Goal: Task Accomplishment & Management: Use online tool/utility

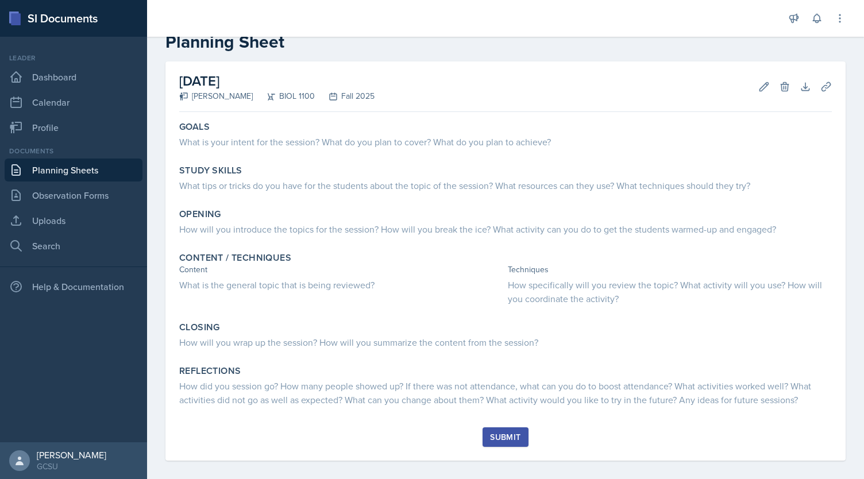
scroll to position [37, 0]
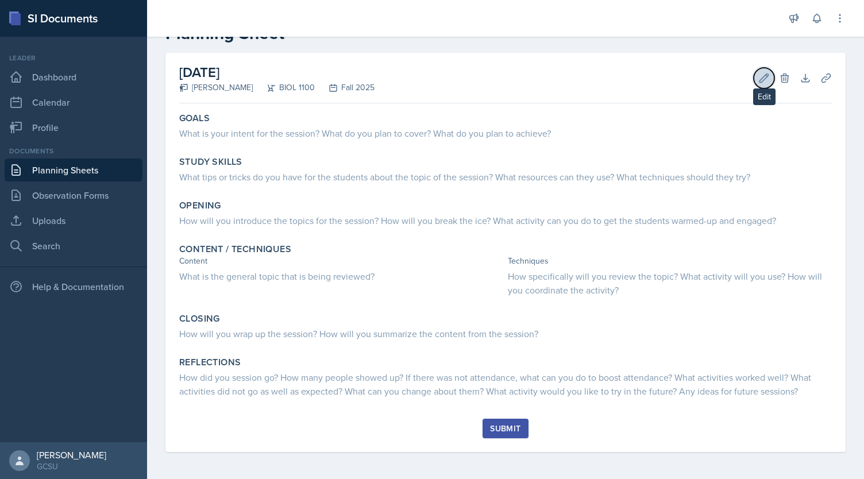
click at [758, 81] on icon at bounding box center [763, 77] width 11 height 11
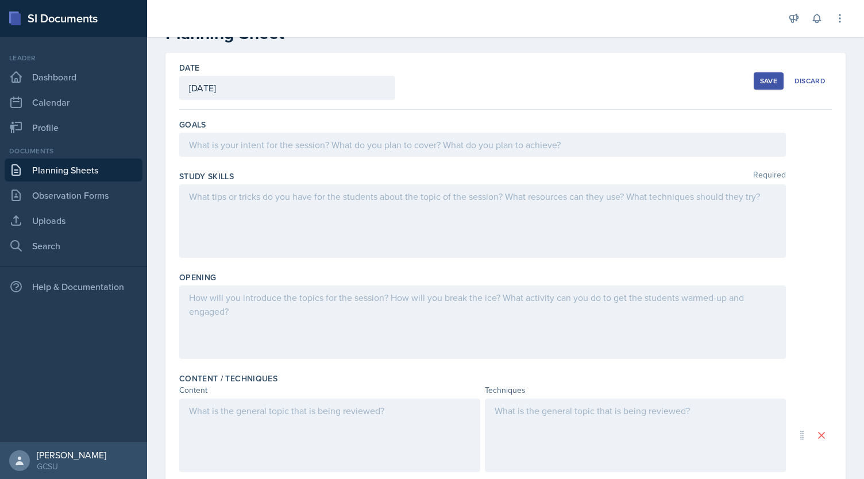
click at [545, 153] on div at bounding box center [482, 145] width 607 height 24
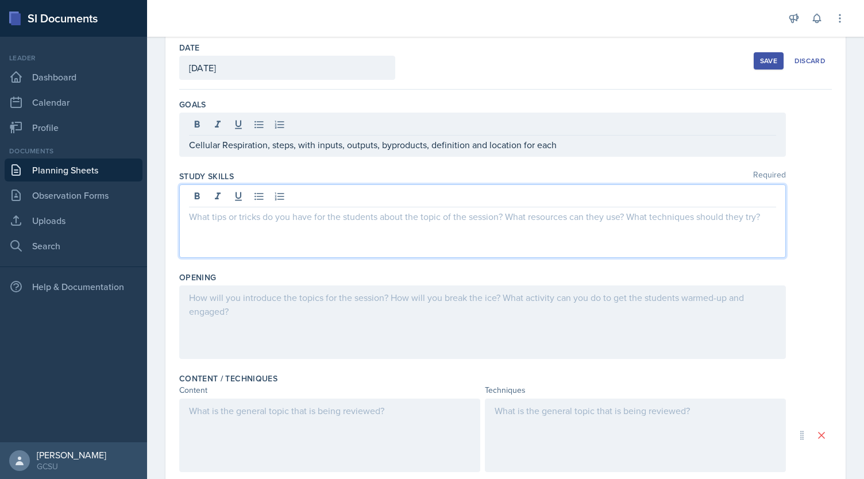
click at [491, 201] on div at bounding box center [482, 221] width 607 height 74
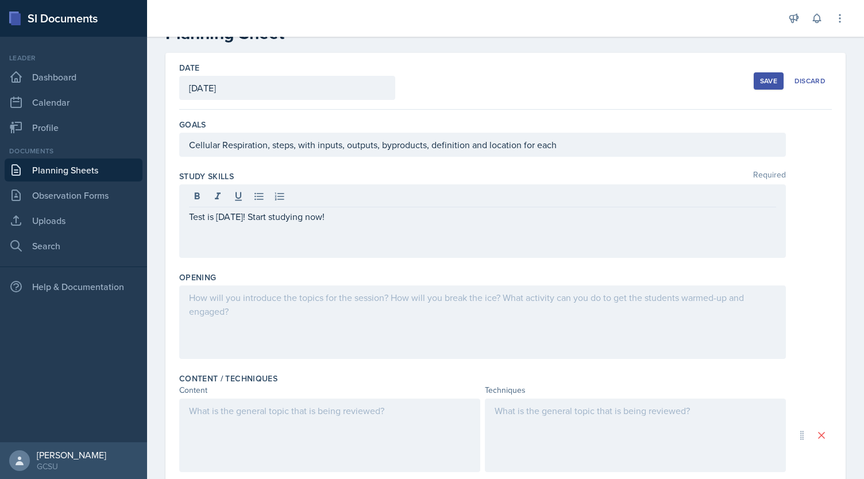
click at [328, 310] on div at bounding box center [482, 323] width 607 height 74
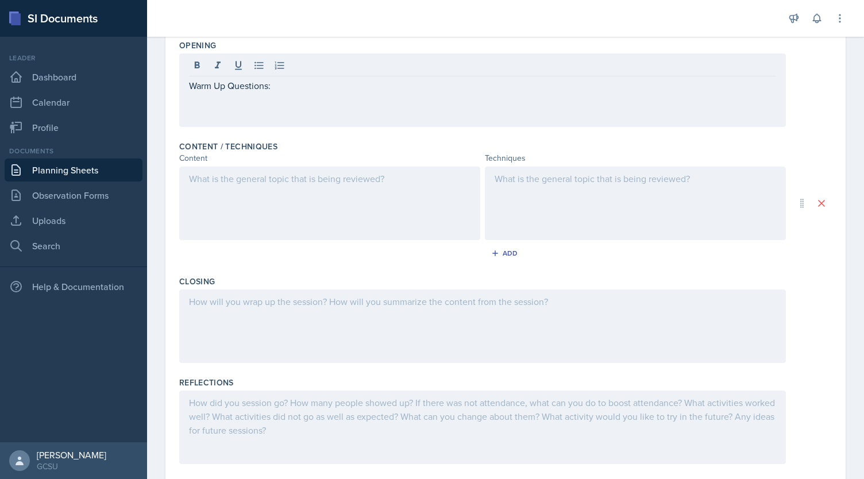
scroll to position [276, 0]
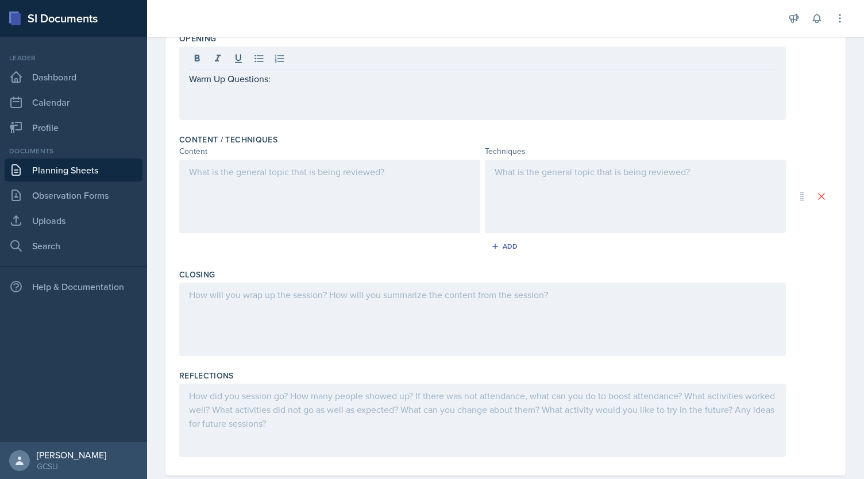
click at [376, 196] on div at bounding box center [329, 197] width 301 height 74
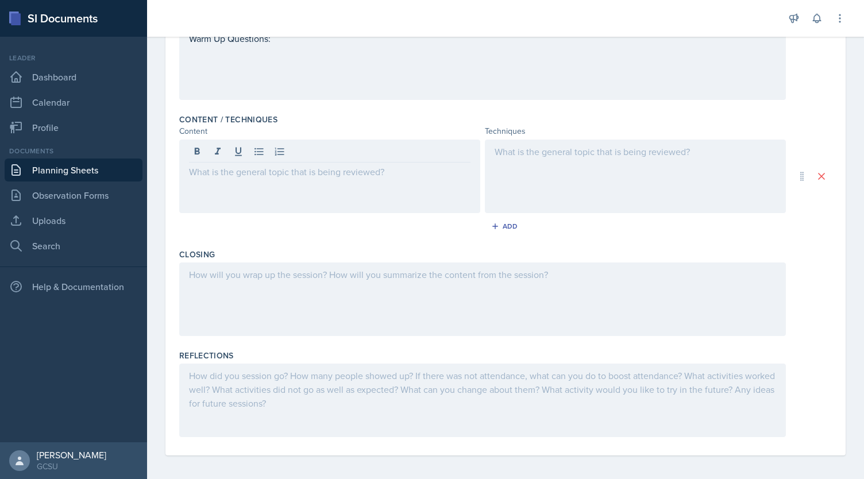
click at [306, 71] on div "Warm Up Questions:" at bounding box center [482, 63] width 607 height 74
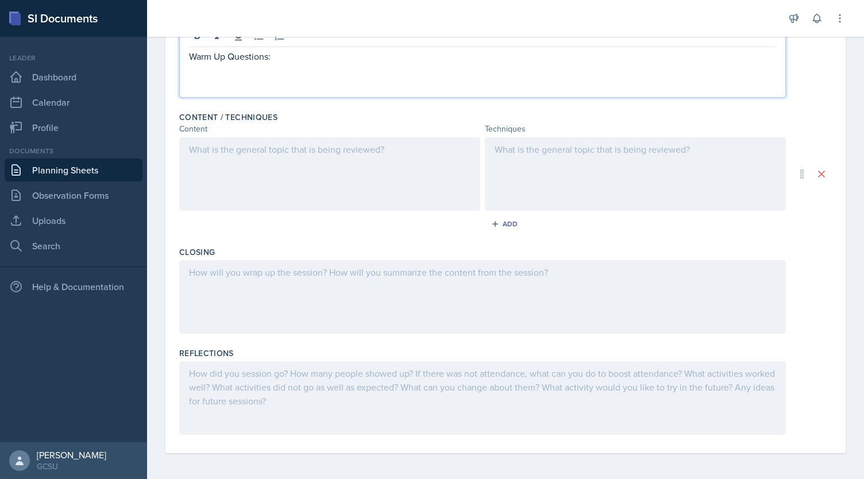
scroll to position [316, 0]
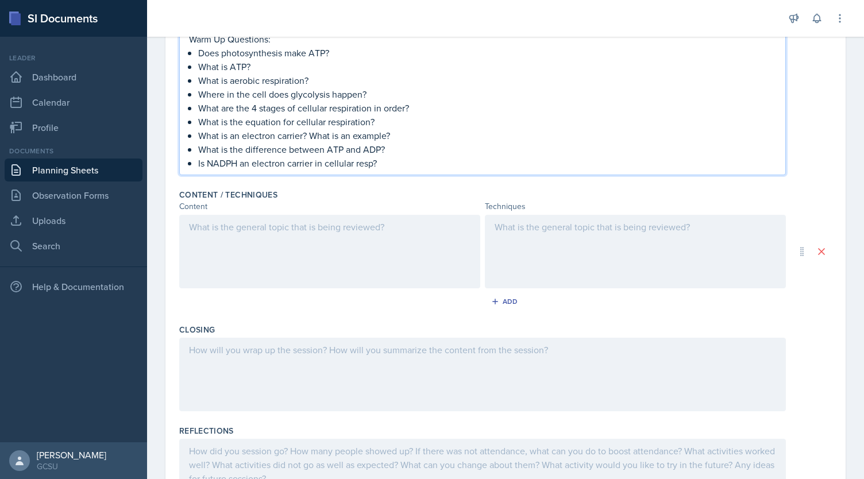
click at [353, 240] on div at bounding box center [329, 252] width 301 height 74
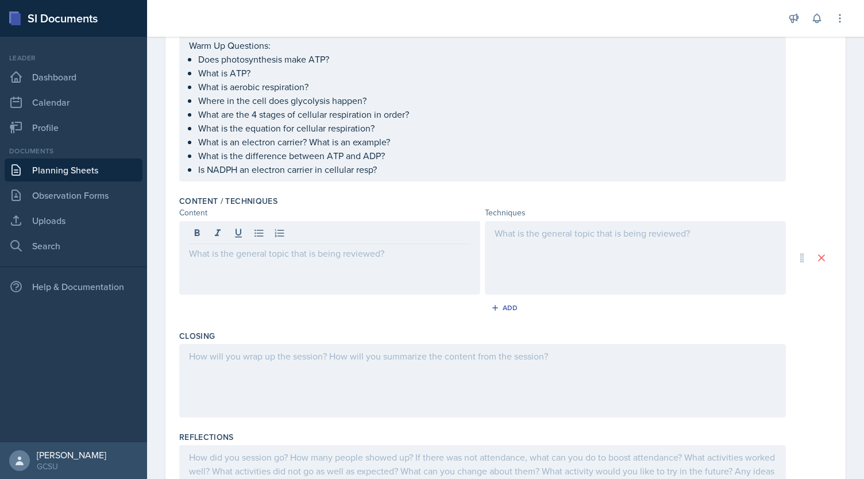
scroll to position [310, 0]
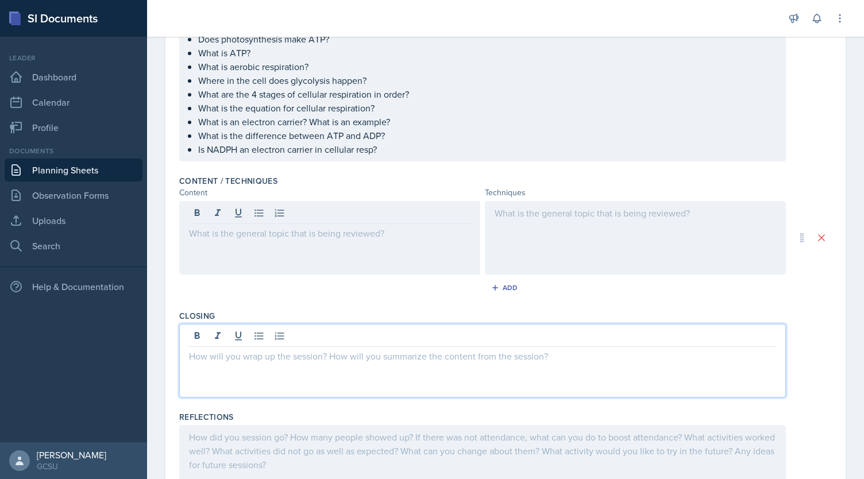
click at [525, 356] on p at bounding box center [482, 356] width 587 height 14
click at [432, 425] on div at bounding box center [482, 462] width 607 height 74
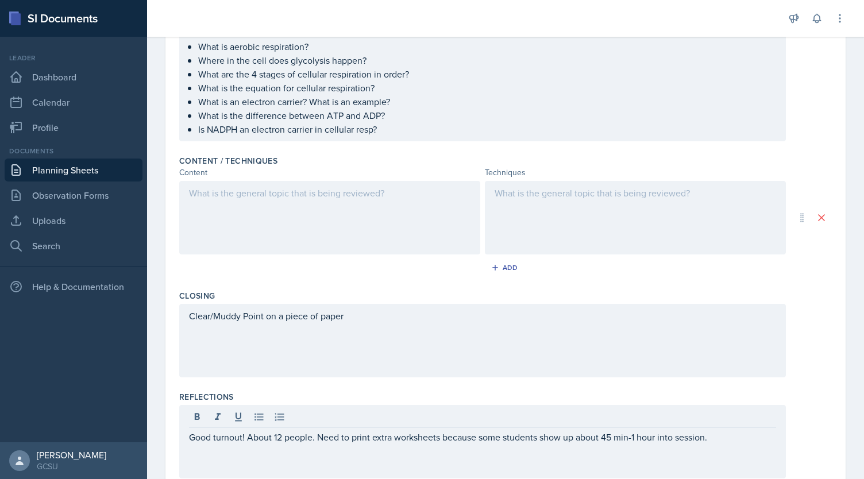
scroll to position [373, 0]
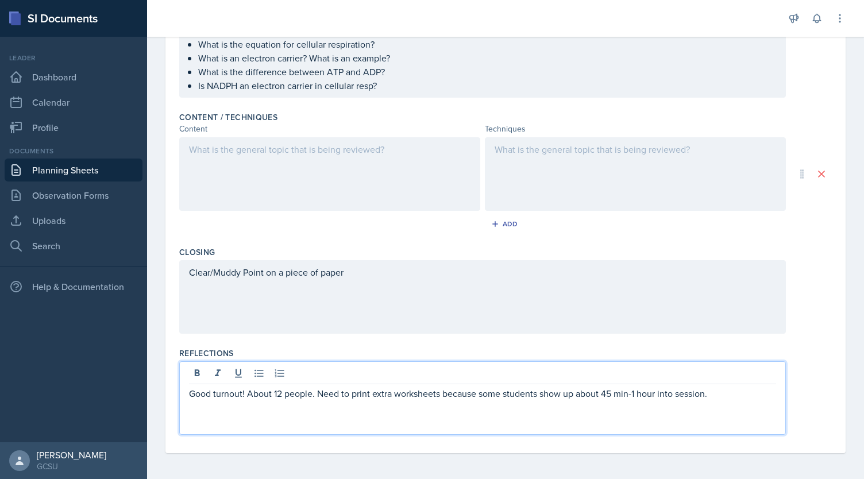
click at [717, 392] on p "Good turnout! About 12 people. Need to print extra worksheets because some stud…" at bounding box center [482, 394] width 587 height 14
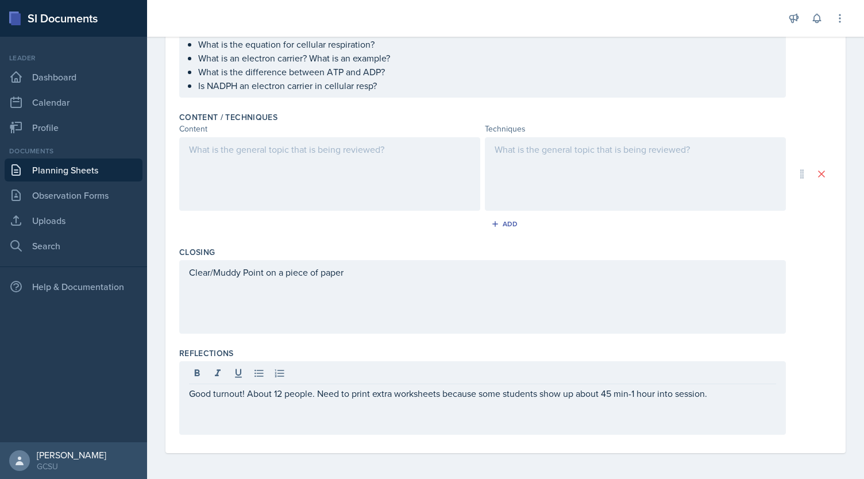
click at [734, 391] on p "Good turnout! About 12 people. Need to print extra worksheets because some stud…" at bounding box center [482, 394] width 587 height 14
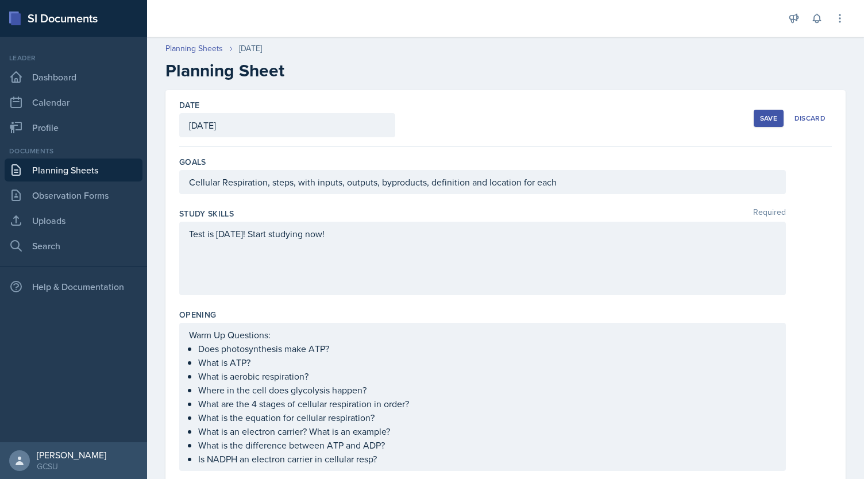
click at [764, 118] on div "Save" at bounding box center [768, 118] width 17 height 9
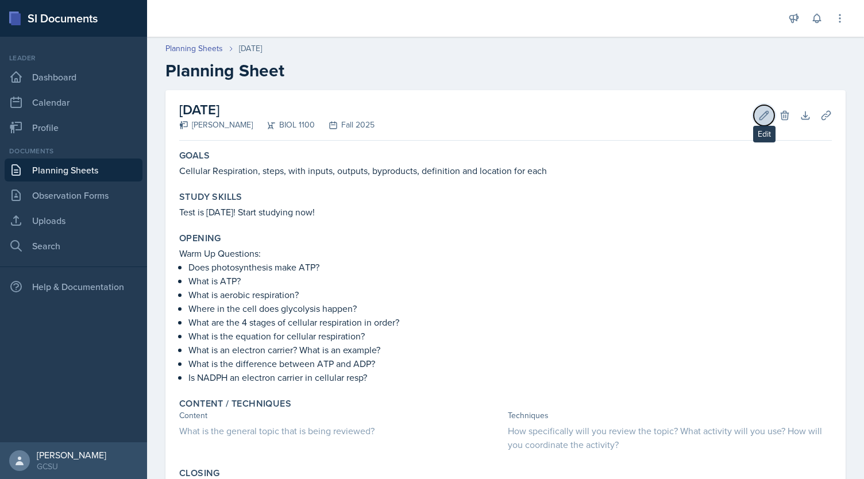
click at [760, 112] on icon at bounding box center [764, 115] width 9 height 9
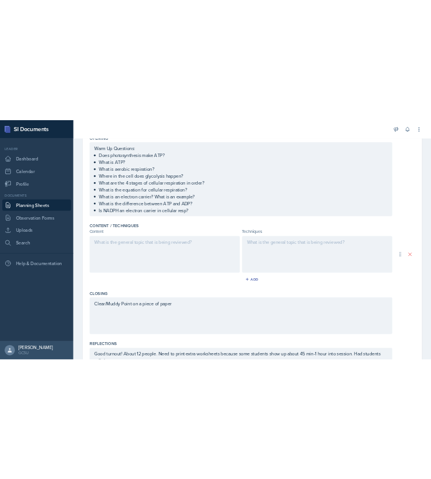
scroll to position [352, 0]
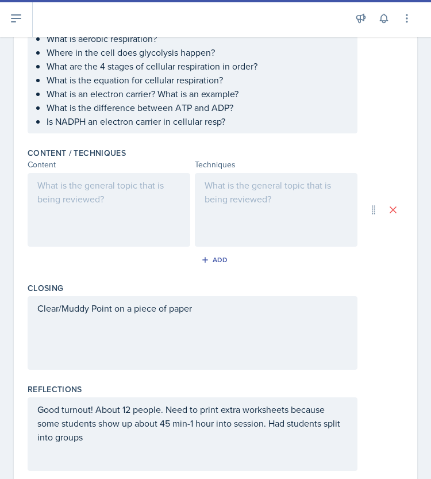
click at [114, 210] on div at bounding box center [109, 210] width 163 height 74
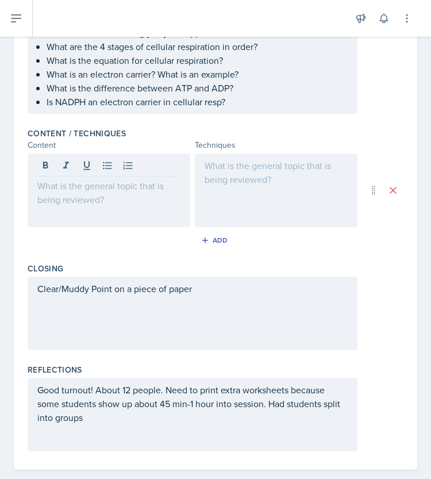
click at [121, 192] on div at bounding box center [109, 190] width 163 height 74
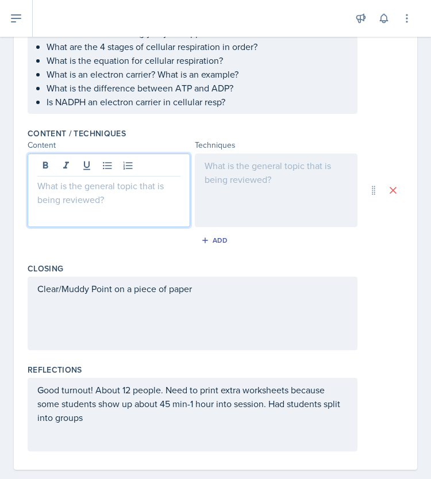
click at [80, 186] on p at bounding box center [108, 186] width 143 height 14
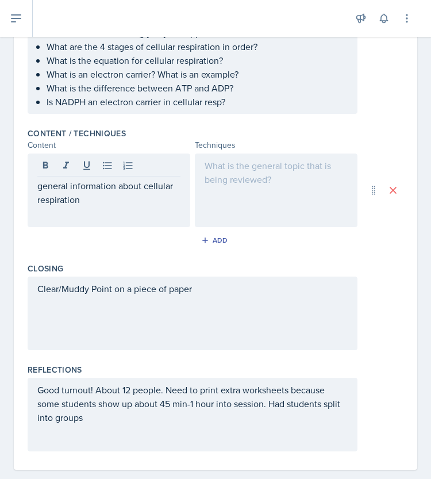
click at [310, 199] on div at bounding box center [276, 190] width 163 height 74
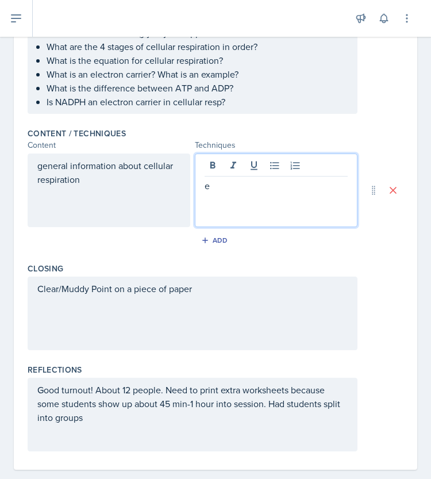
scroll to position [387, 0]
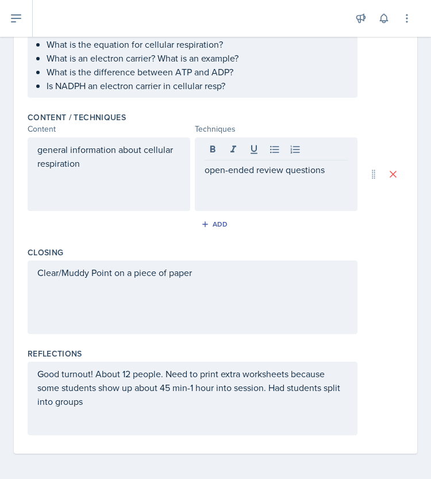
click at [286, 175] on div "open-ended review questions" at bounding box center [276, 174] width 163 height 74
click at [249, 198] on div "open-ended review questions" at bounding box center [276, 174] width 163 height 74
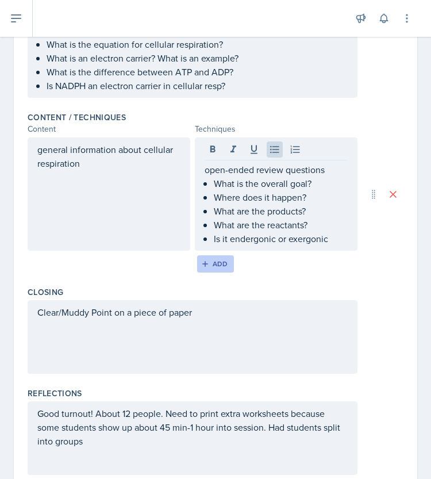
click at [214, 263] on div "Add" at bounding box center [215, 263] width 25 height 9
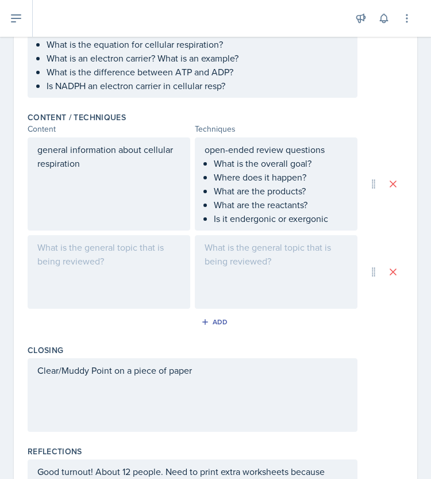
click at [167, 269] on div at bounding box center [109, 272] width 163 height 74
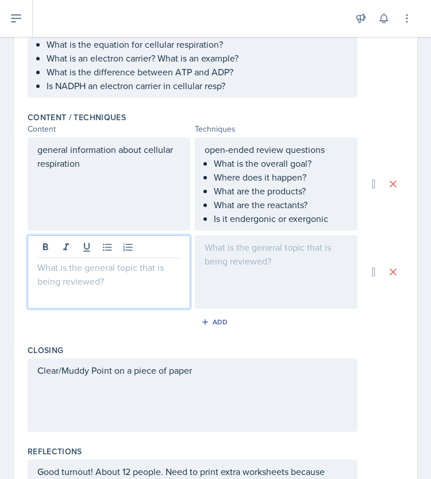
scroll to position [407, 0]
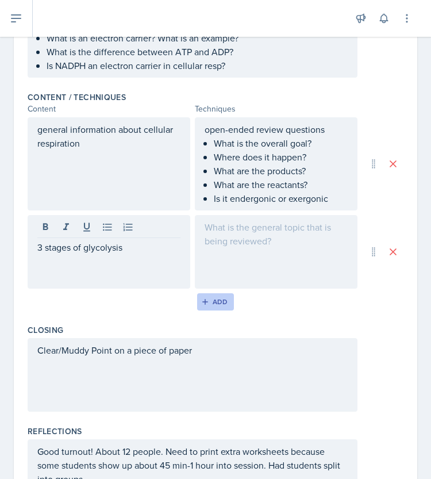
click at [207, 298] on div "Add" at bounding box center [215, 301] width 25 height 9
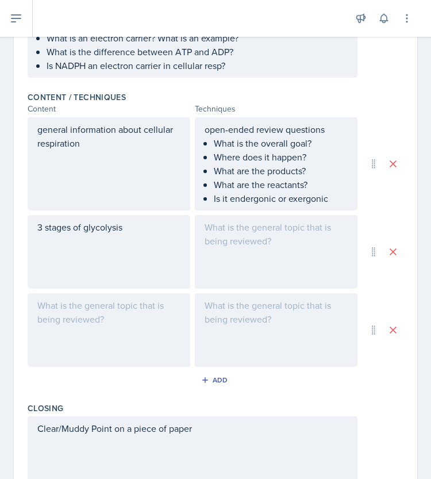
click at [97, 308] on div at bounding box center [109, 330] width 163 height 74
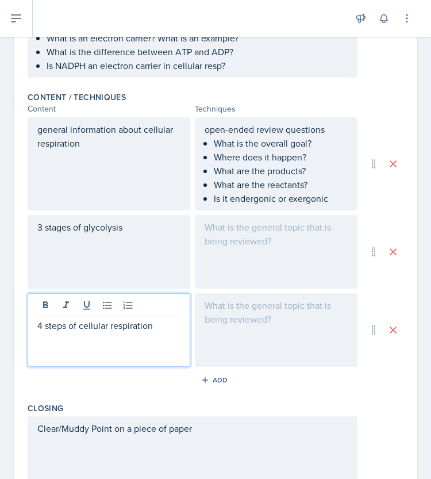
click at [307, 337] on div at bounding box center [276, 330] width 163 height 74
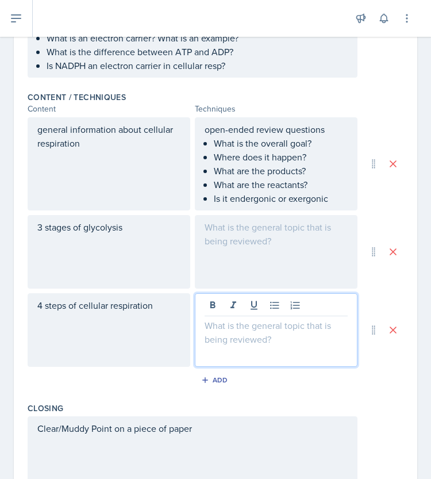
scroll to position [427, 0]
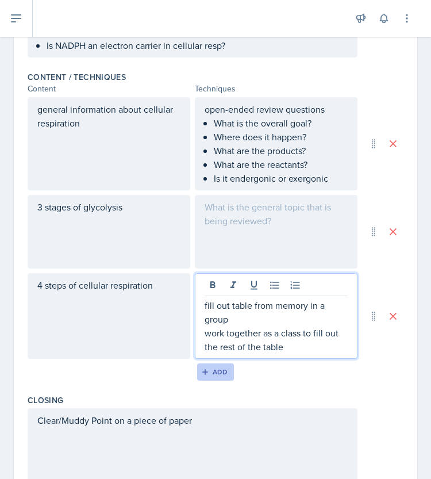
click at [216, 376] on button "Add" at bounding box center [215, 371] width 37 height 17
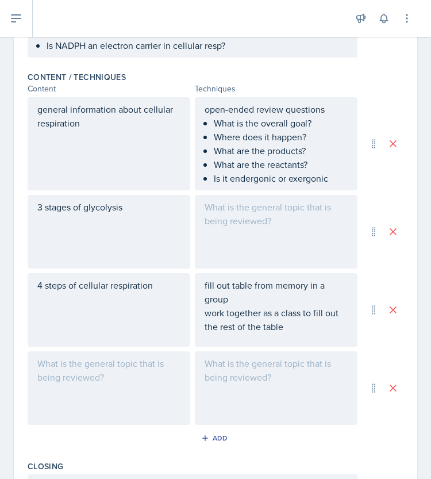
click at [155, 367] on div at bounding box center [109, 388] width 163 height 74
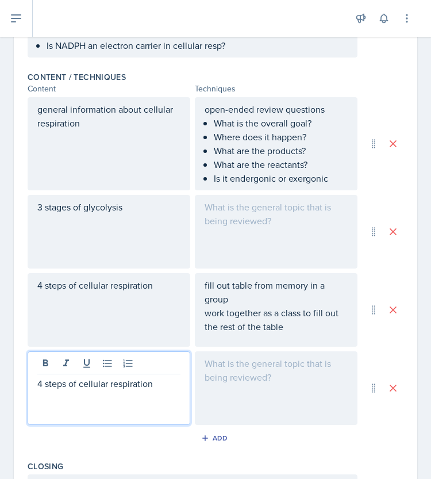
click at [285, 365] on div at bounding box center [276, 388] width 163 height 74
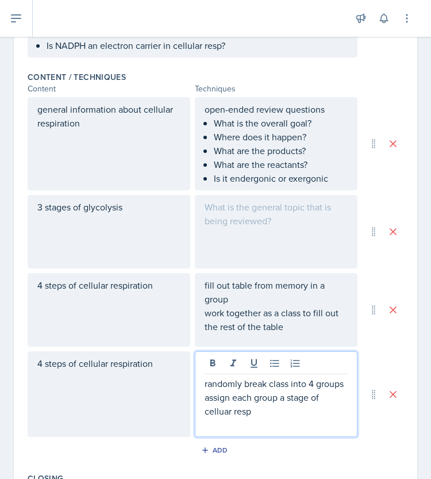
click at [218, 418] on p "assign each group a stage of celluar resp" at bounding box center [276, 404] width 143 height 28
copy p "celluar"
click at [214, 418] on p "assign each group a stage of celluar resp" at bounding box center [276, 404] width 143 height 28
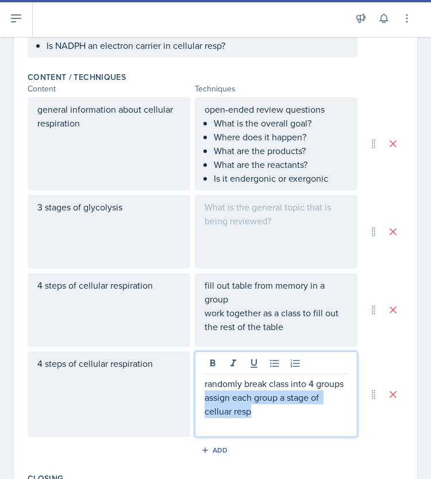
click at [214, 418] on p "assign each group a stage of celluar resp" at bounding box center [276, 404] width 143 height 28
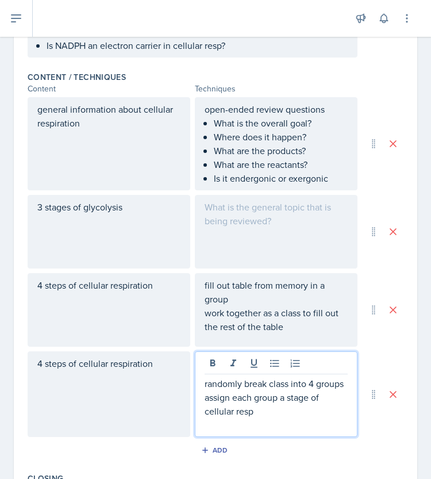
click at [300, 431] on p at bounding box center [276, 425] width 143 height 14
click at [287, 418] on p "assign each group a stage of cellular resp" at bounding box center [276, 404] width 143 height 28
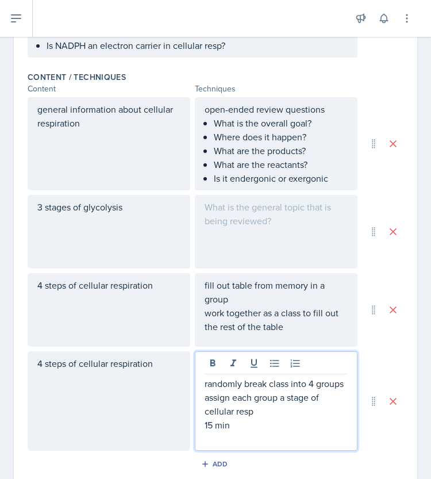
click at [247, 431] on p "15 min" at bounding box center [276, 425] width 143 height 14
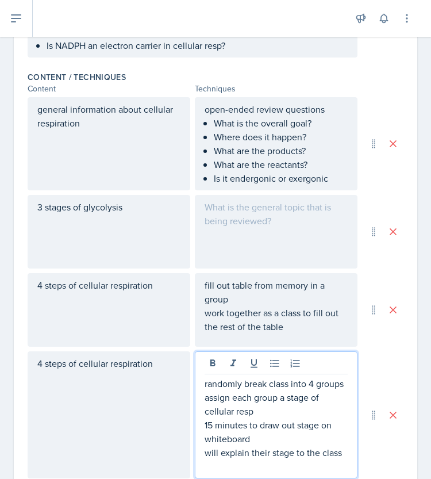
scroll to position [435, 0]
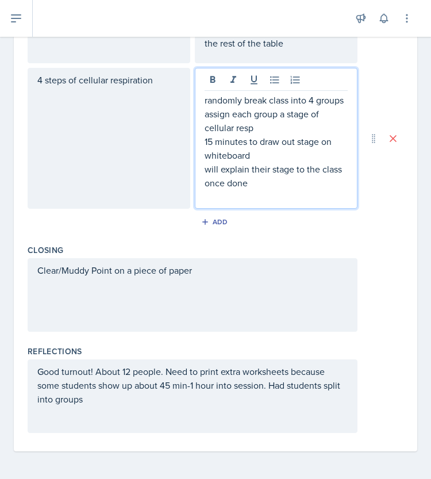
click at [214, 399] on p "Good turnout! About 12 people. Need to print extra worksheets because some stud…" at bounding box center [192, 384] width 310 height 41
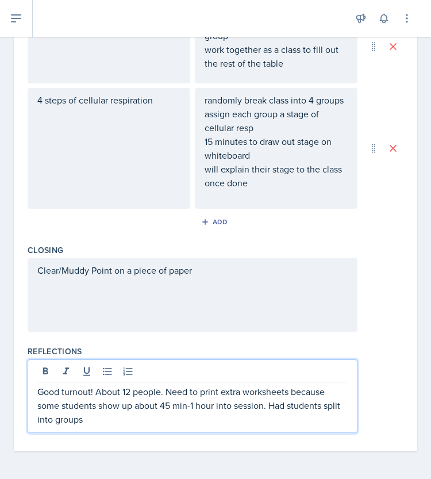
scroll to position [701, 0]
